Goal: Information Seeking & Learning: Find specific fact

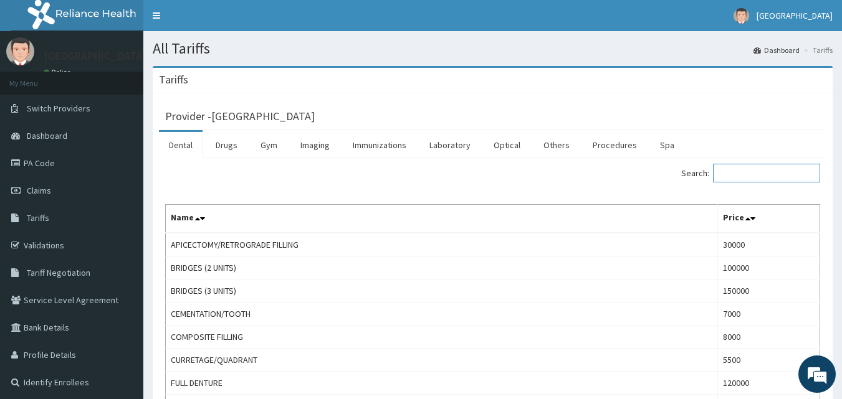
click at [733, 177] on input "Search:" at bounding box center [766, 173] width 107 height 19
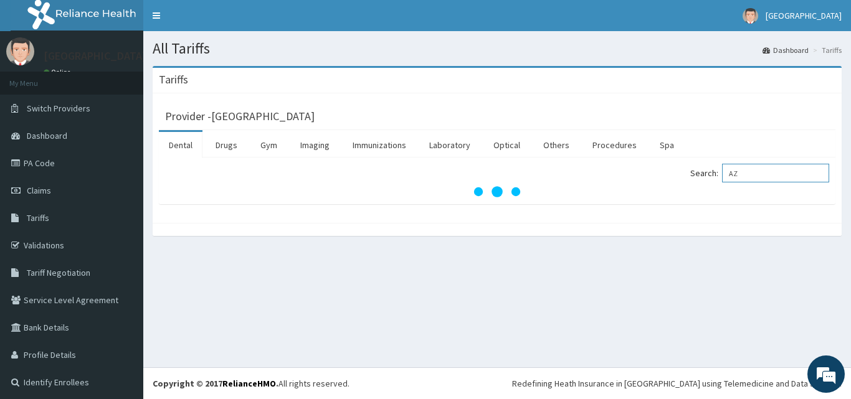
type input "A"
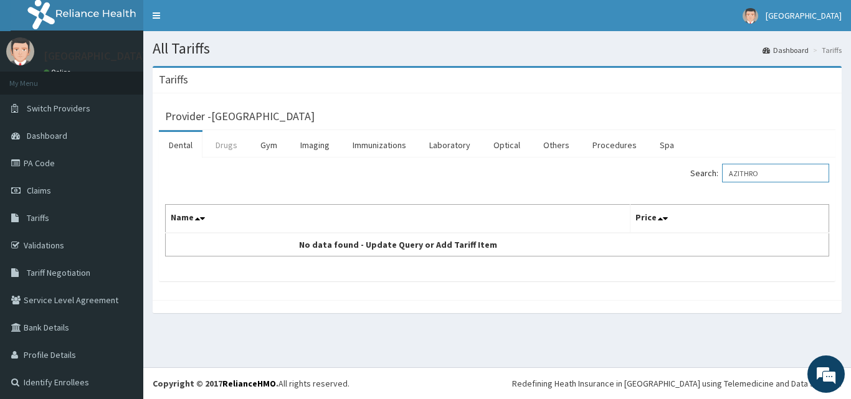
type input "AZITHRO"
click at [229, 145] on link "Drugs" at bounding box center [227, 145] width 42 height 26
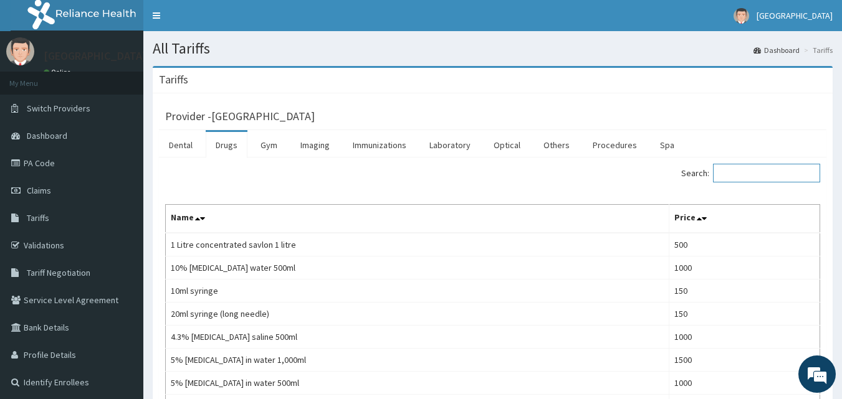
click at [731, 179] on input "Search:" at bounding box center [766, 173] width 107 height 19
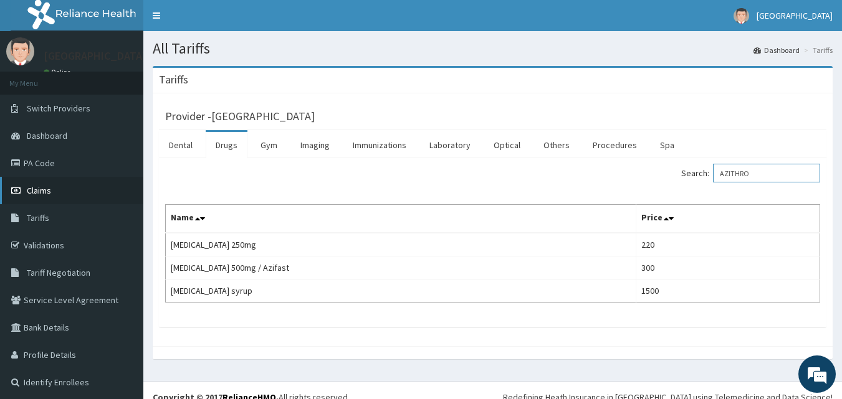
type input "AZITHRO"
drag, startPoint x: 53, startPoint y: 178, endPoint x: 74, endPoint y: 174, distance: 20.9
click at [53, 178] on link "Claims" at bounding box center [71, 190] width 143 height 27
click at [65, 163] on link "PA Code" at bounding box center [71, 163] width 143 height 27
